Goal: Information Seeking & Learning: Learn about a topic

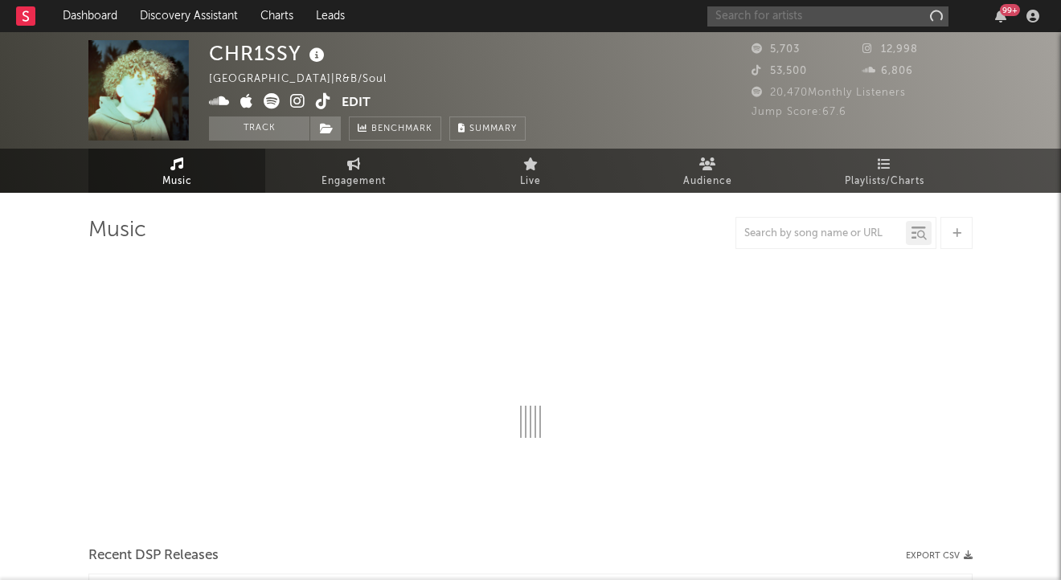
click at [734, 10] on input "text" at bounding box center [827, 16] width 241 height 20
type input "oli"
select select "6m"
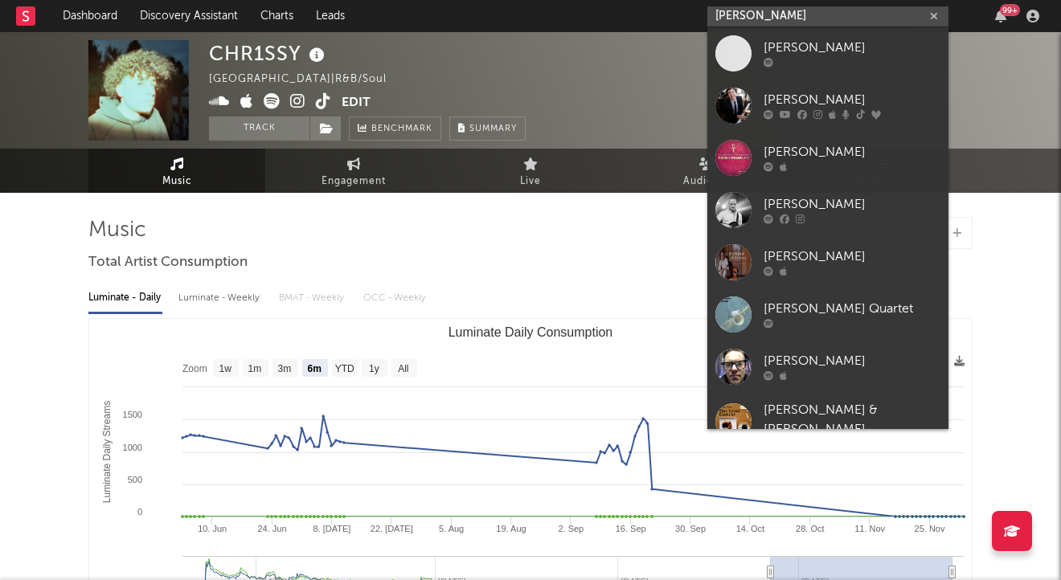
type input "[PERSON_NAME]"
click at [792, 102] on div "[PERSON_NAME]" at bounding box center [851, 100] width 177 height 19
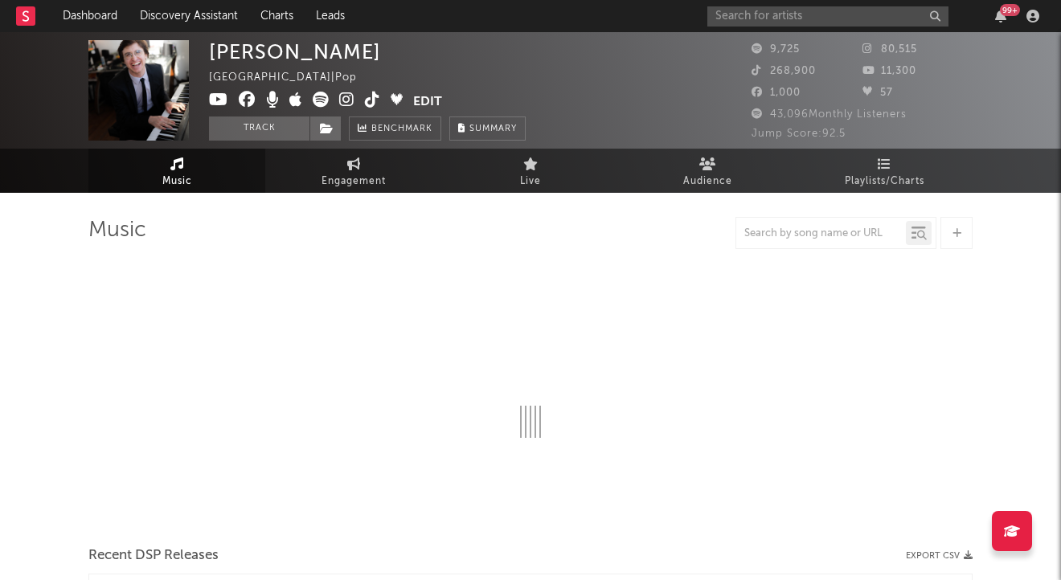
select select "6m"
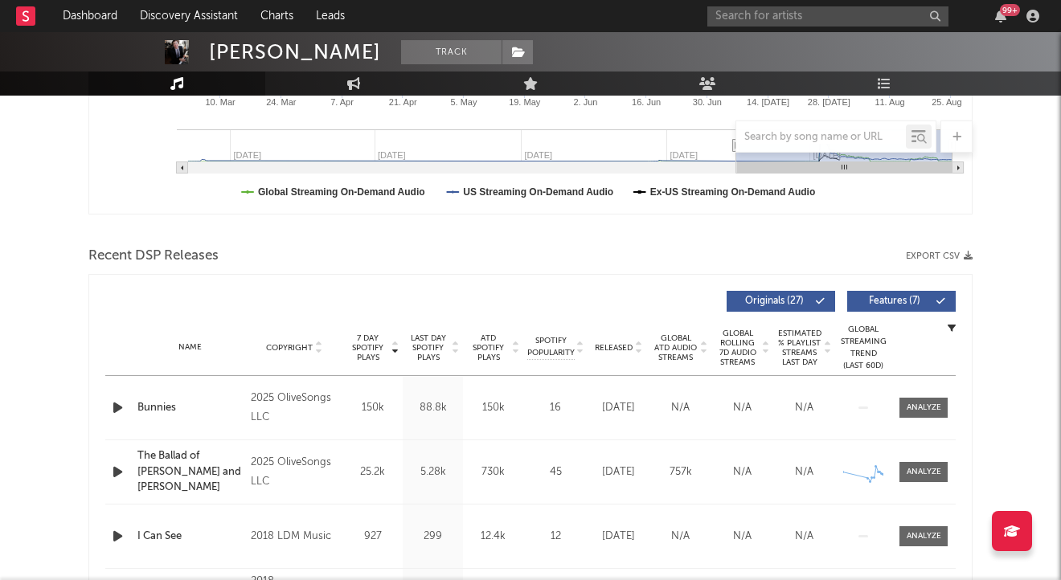
scroll to position [482, 0]
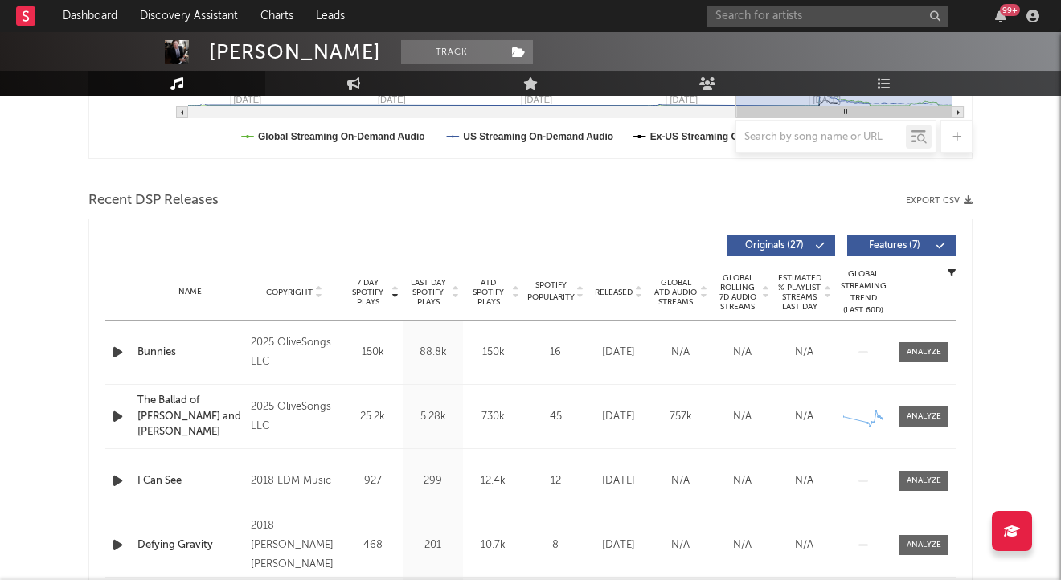
click at [926, 356] on div at bounding box center [923, 352] width 35 height 12
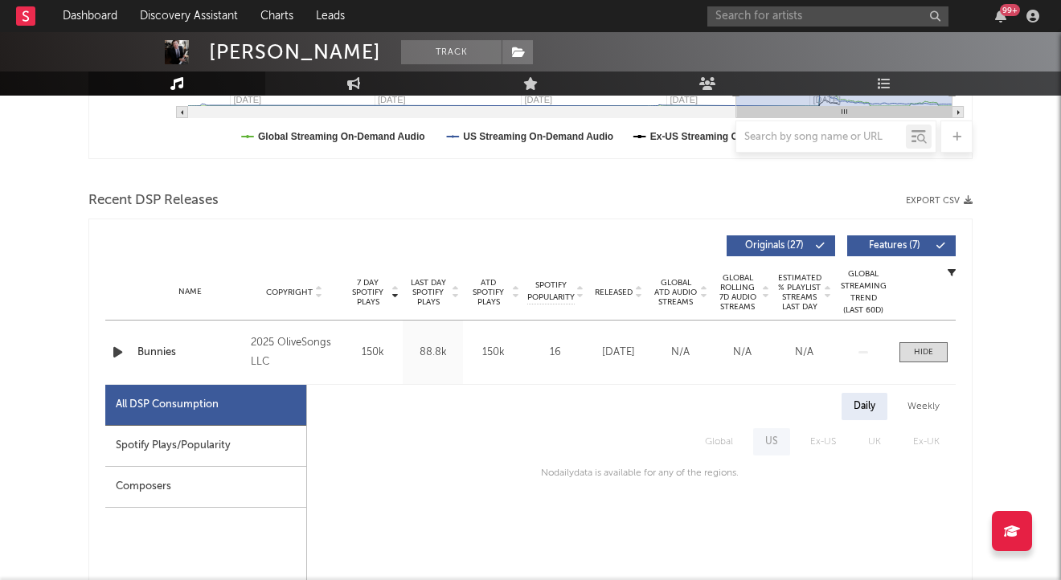
click at [202, 444] on div "Spotify Plays/Popularity" at bounding box center [205, 446] width 201 height 41
select select "1w"
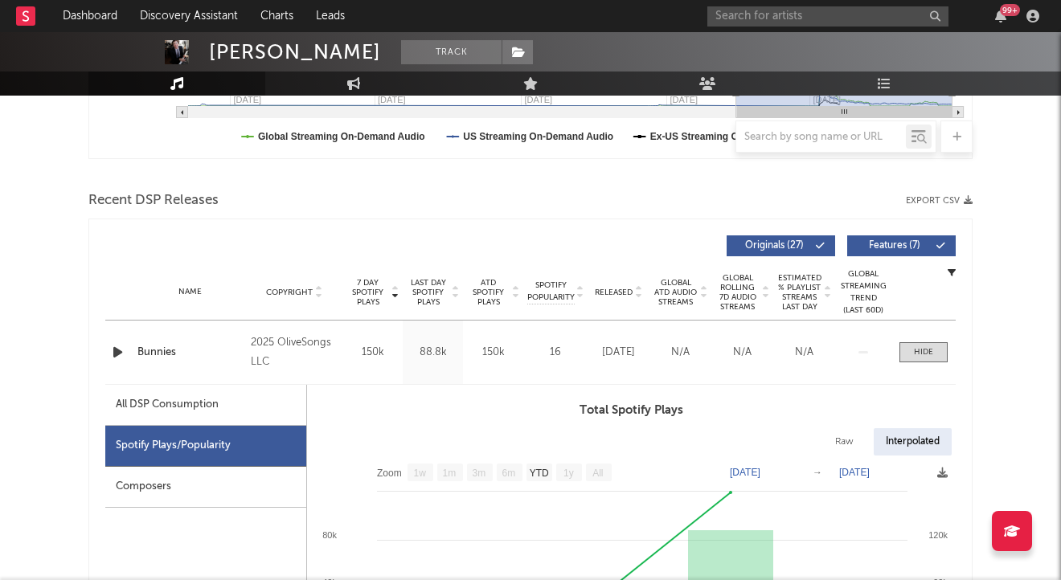
click at [917, 358] on span at bounding box center [923, 352] width 48 height 20
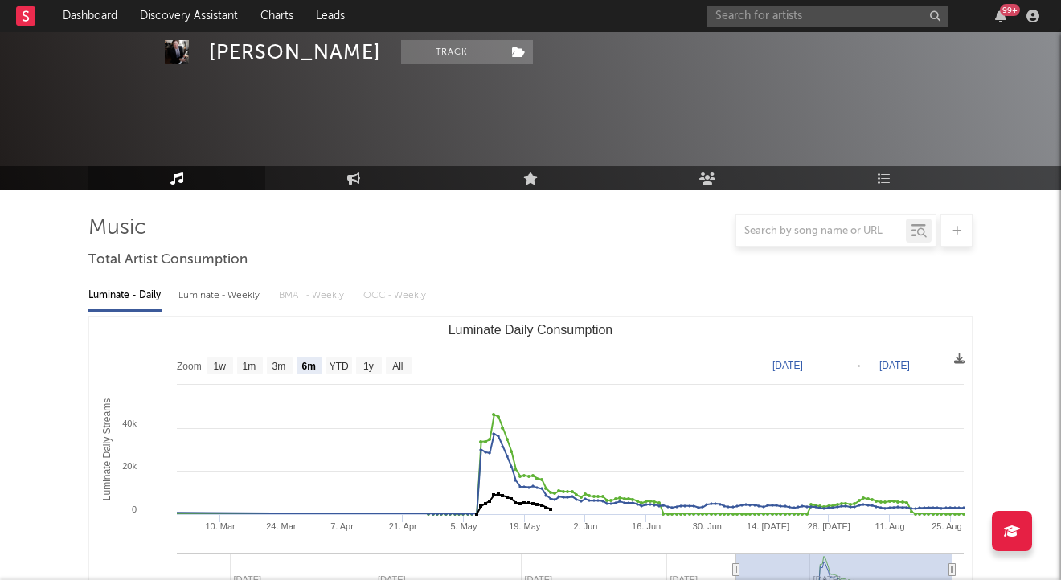
scroll to position [0, 0]
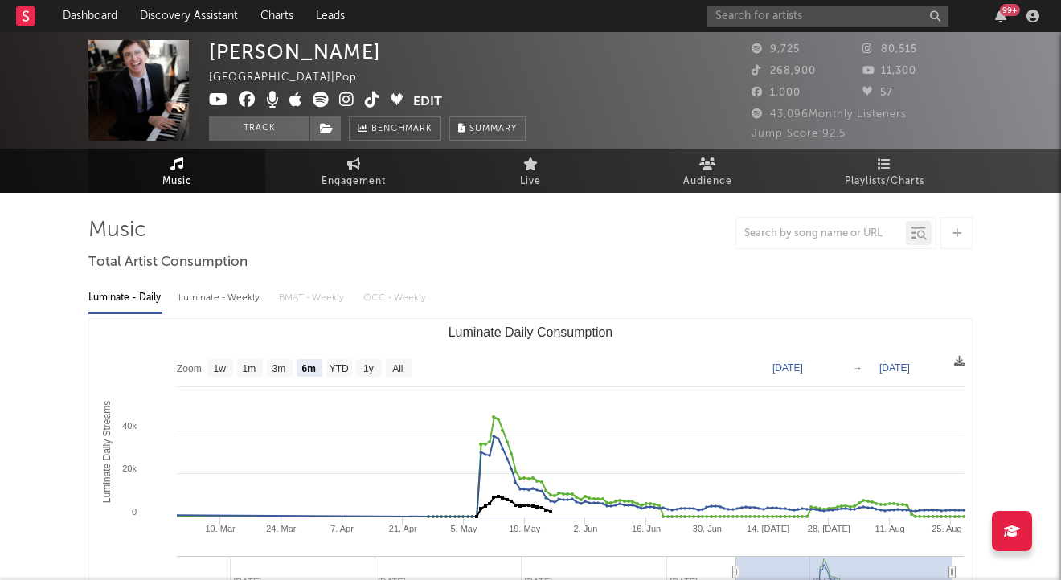
click at [370, 104] on icon at bounding box center [372, 100] width 15 height 16
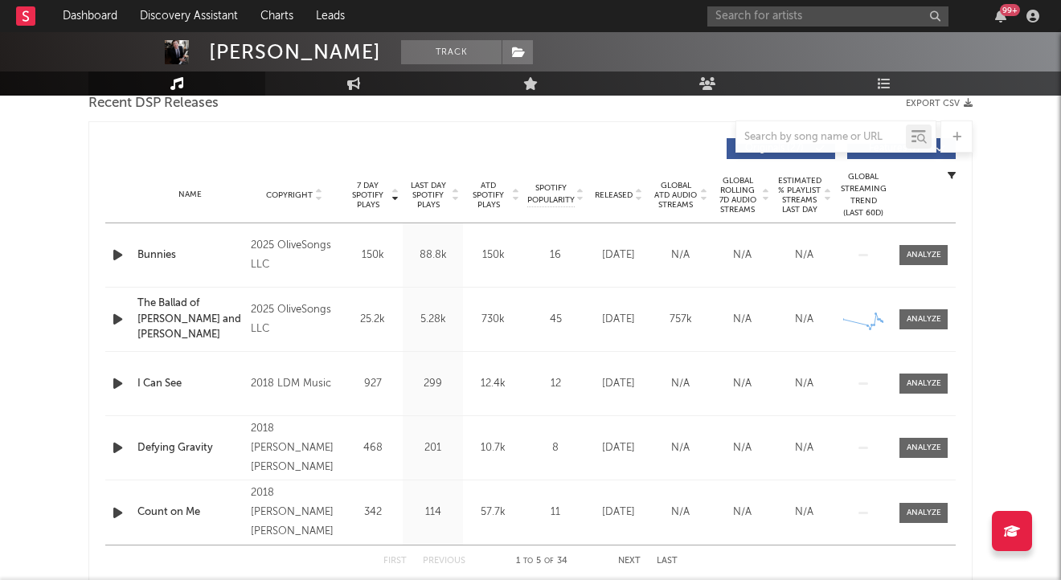
scroll to position [562, 0]
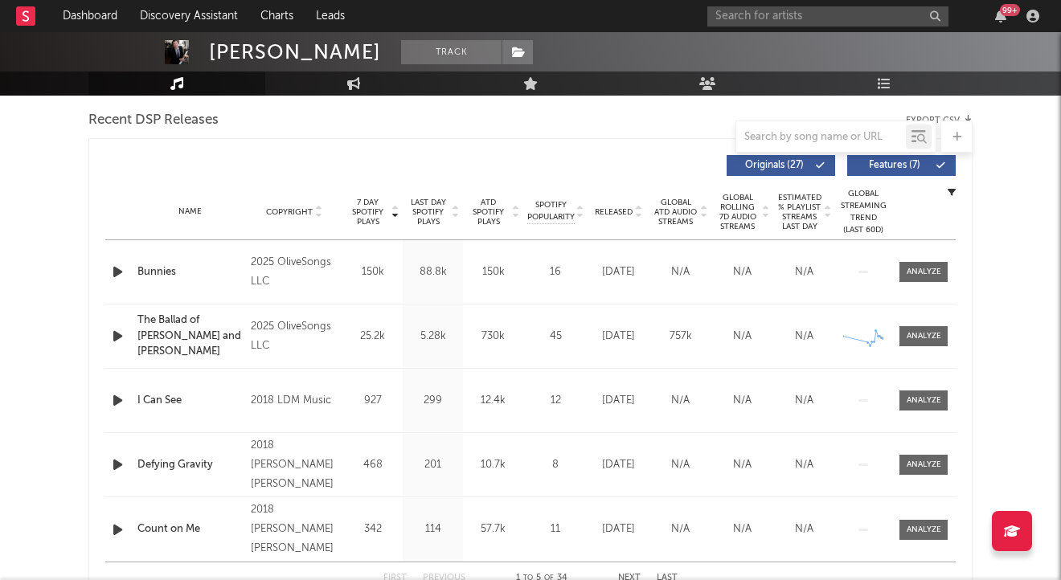
click at [630, 215] on span "Released" at bounding box center [614, 212] width 38 height 10
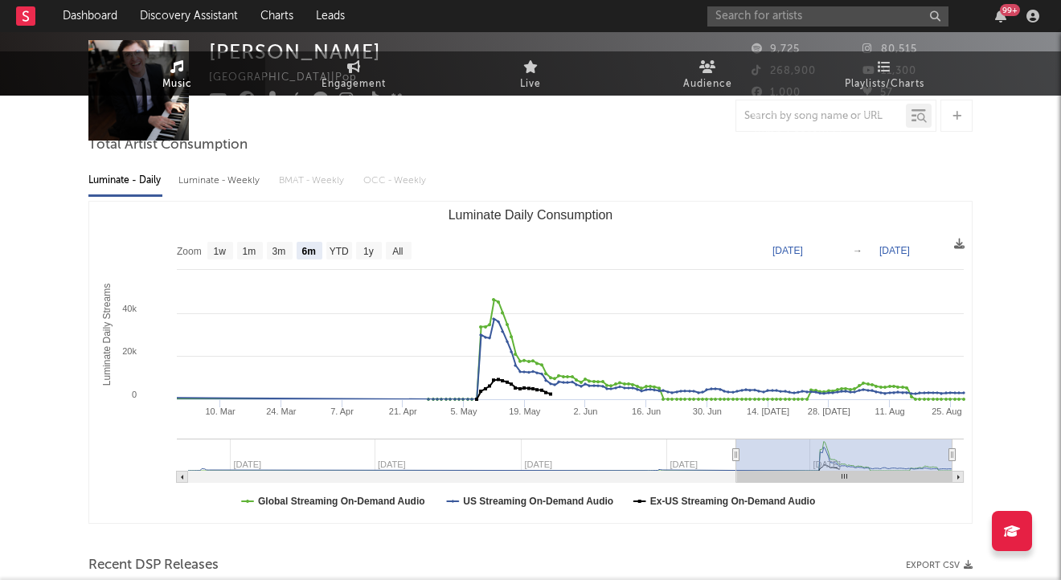
scroll to position [0, 0]
